Goal: Check status: Check status

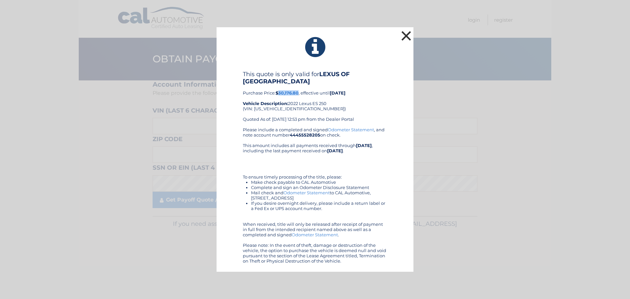
click at [403, 37] on button "×" at bounding box center [406, 35] width 13 height 13
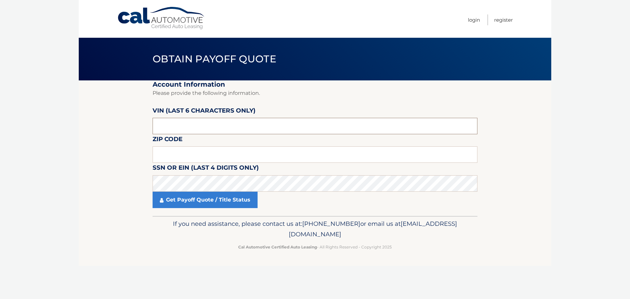
click at [267, 122] on input "text" at bounding box center [315, 126] width 325 height 16
paste input "018513"
type input "018513"
click at [256, 154] on input "text" at bounding box center [315, 154] width 325 height 16
click button "For Originating Dealer" at bounding box center [0, 0] width 0 height 0
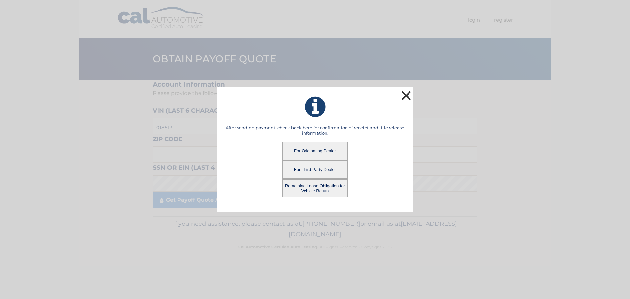
click at [407, 98] on button "×" at bounding box center [406, 95] width 13 height 13
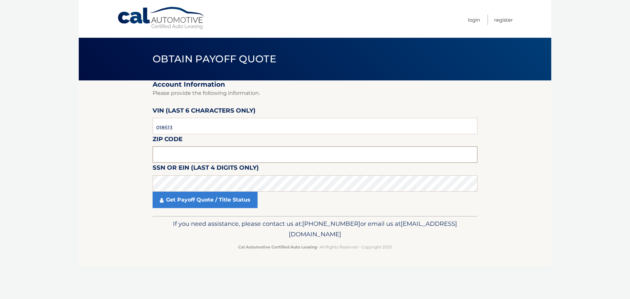
click at [204, 152] on input "text" at bounding box center [315, 154] width 325 height 16
type input "11784"
click button "For Originating Dealer" at bounding box center [0, 0] width 0 height 0
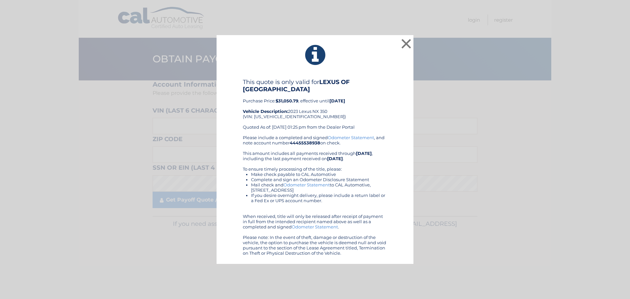
click at [288, 101] on b "$31,050.79" at bounding box center [287, 100] width 23 height 5
drag, startPoint x: 299, startPoint y: 101, endPoint x: 241, endPoint y: 101, distance: 58.4
click at [241, 101] on div "This quote is only valid for LEXUS OF SMITHTOWN Purchase Price: $31,050.79 , ef…" at bounding box center [315, 166] width 181 height 177
copy div "Purchase Price: $31,050.79"
